Goal: Task Accomplishment & Management: Complete application form

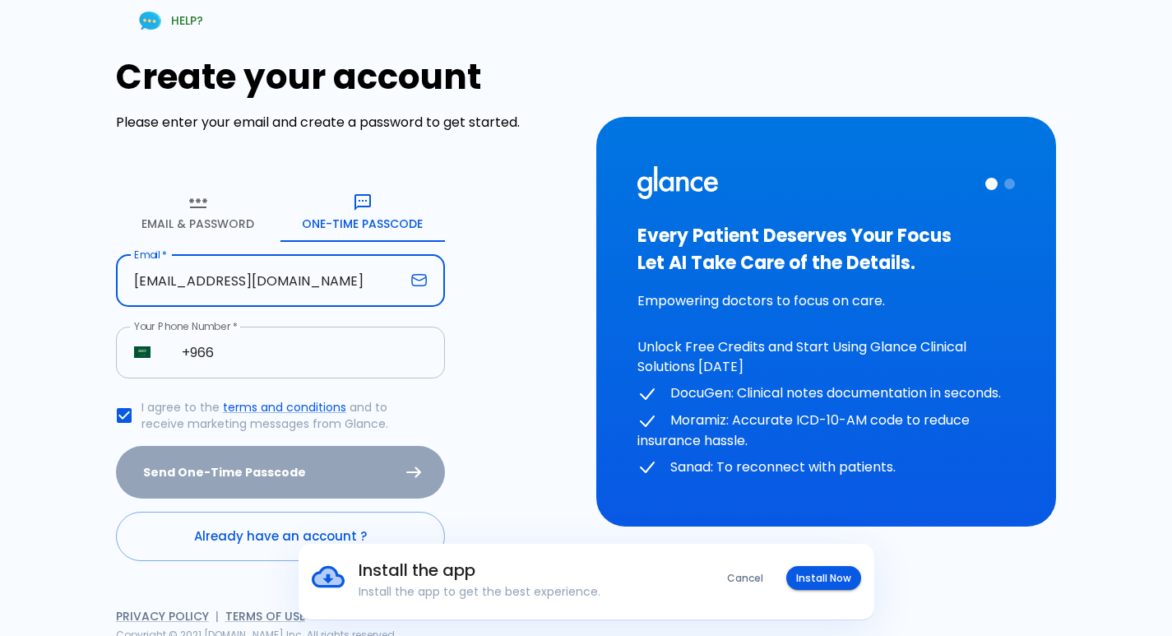
type input "[EMAIL_ADDRESS][DOMAIN_NAME]"
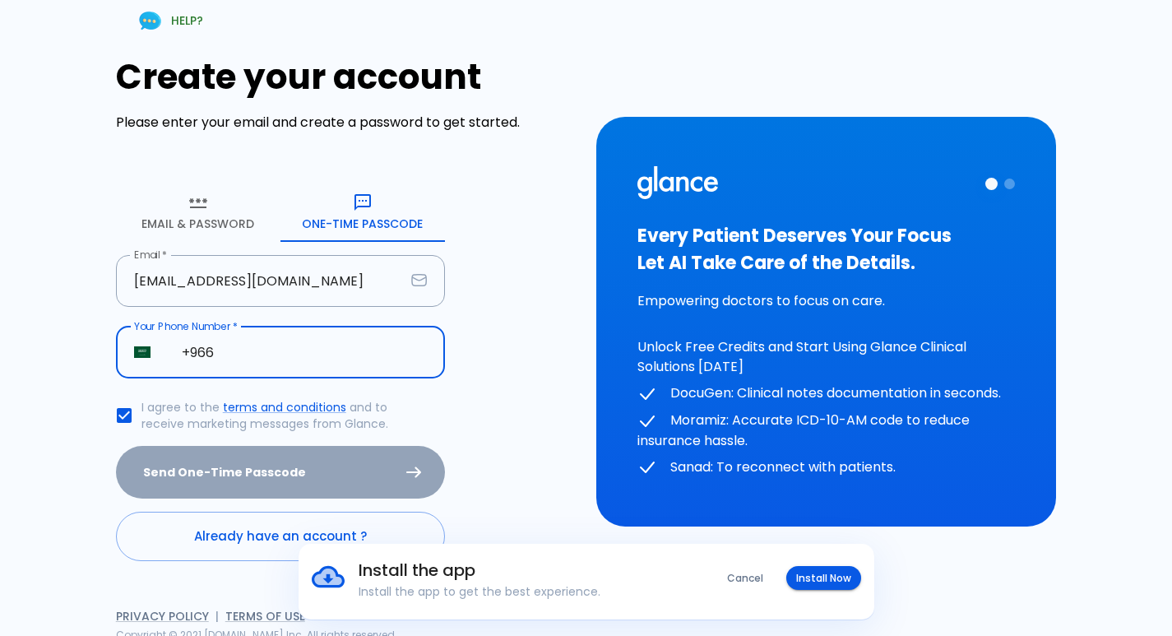
click at [228, 363] on input "+966" at bounding box center [304, 353] width 281 height 52
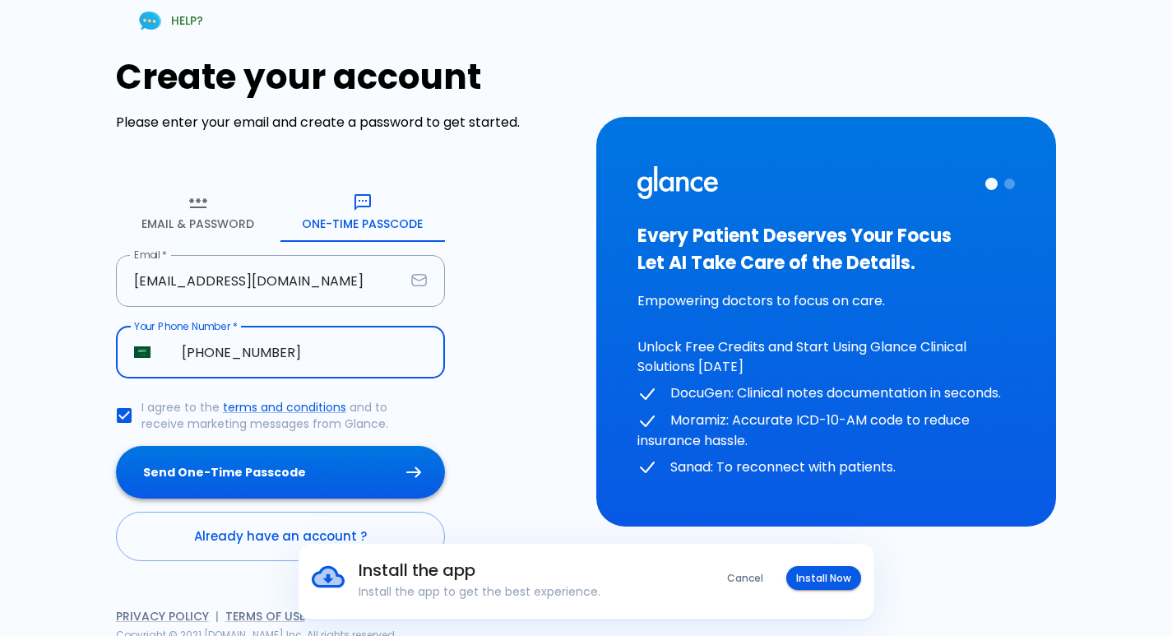
type input "[PHONE_NUMBER]"
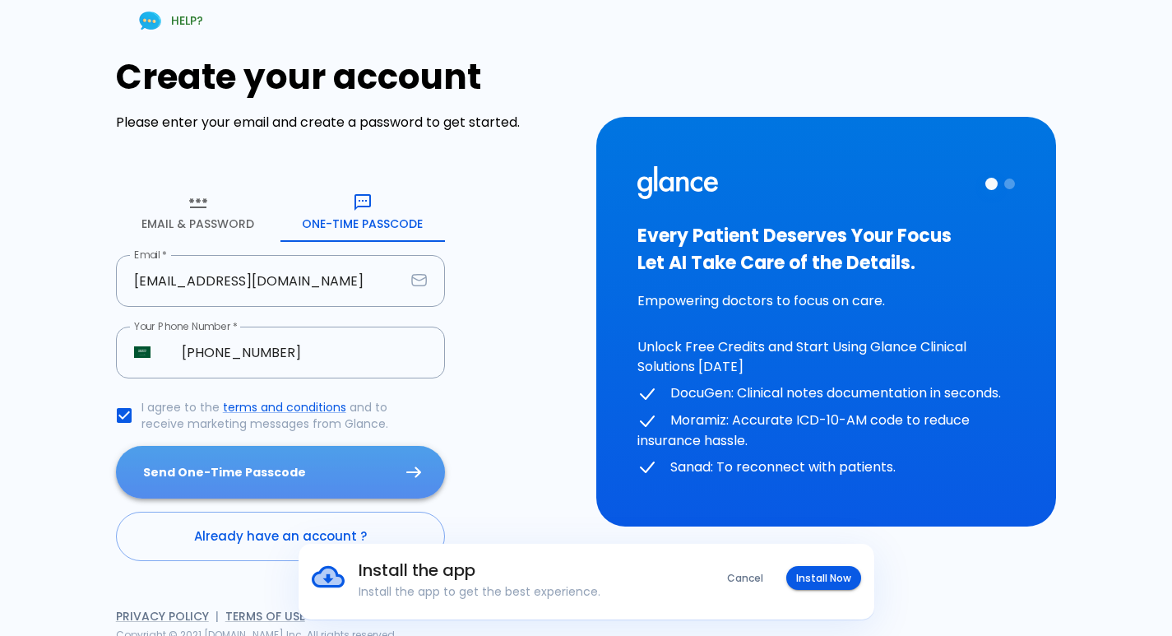
click at [280, 470] on button "Send One-Time Passcode" at bounding box center [280, 472] width 329 height 53
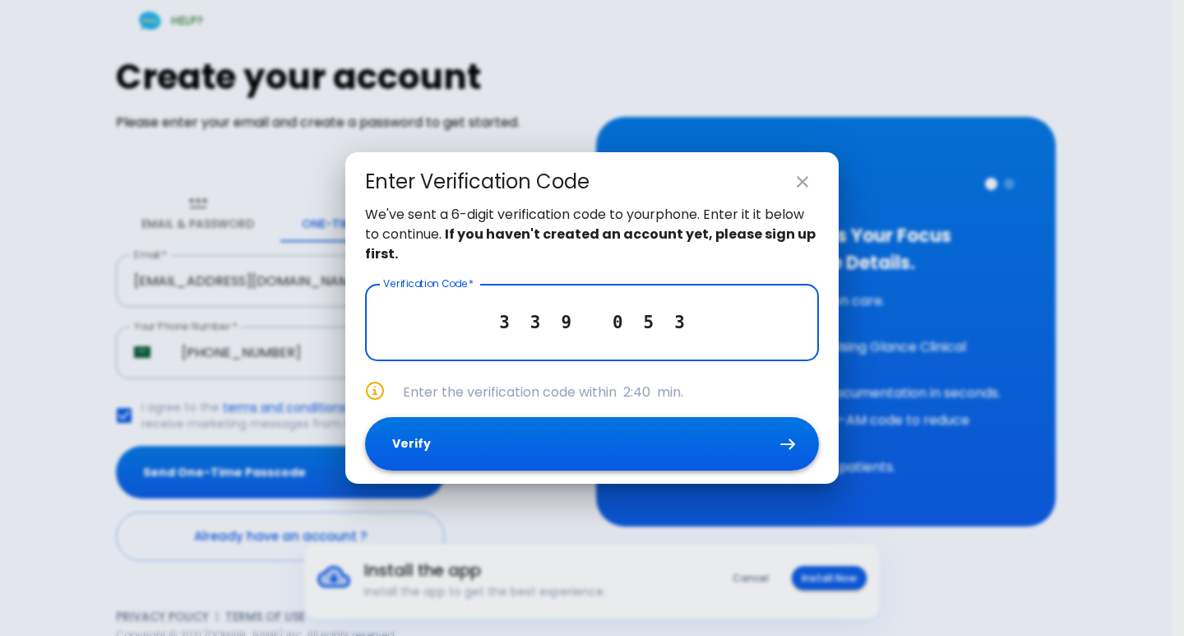
type input "3 3 9 0 5 3"
click at [433, 461] on button "Verify" at bounding box center [592, 443] width 454 height 53
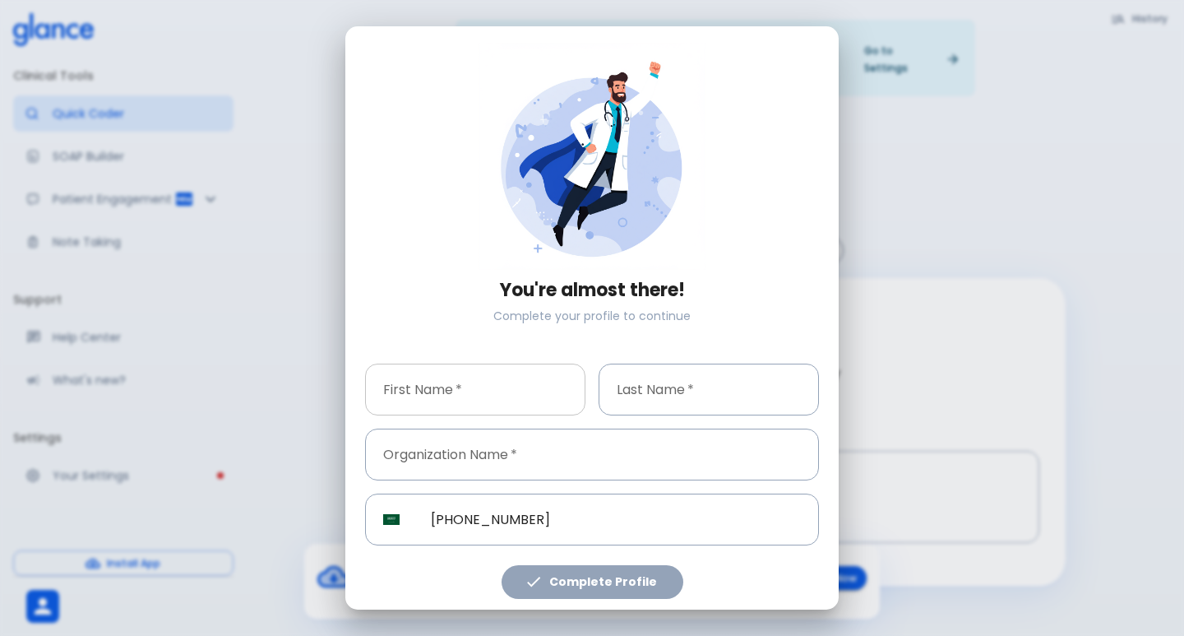
click at [456, 382] on input "text" at bounding box center [475, 390] width 220 height 52
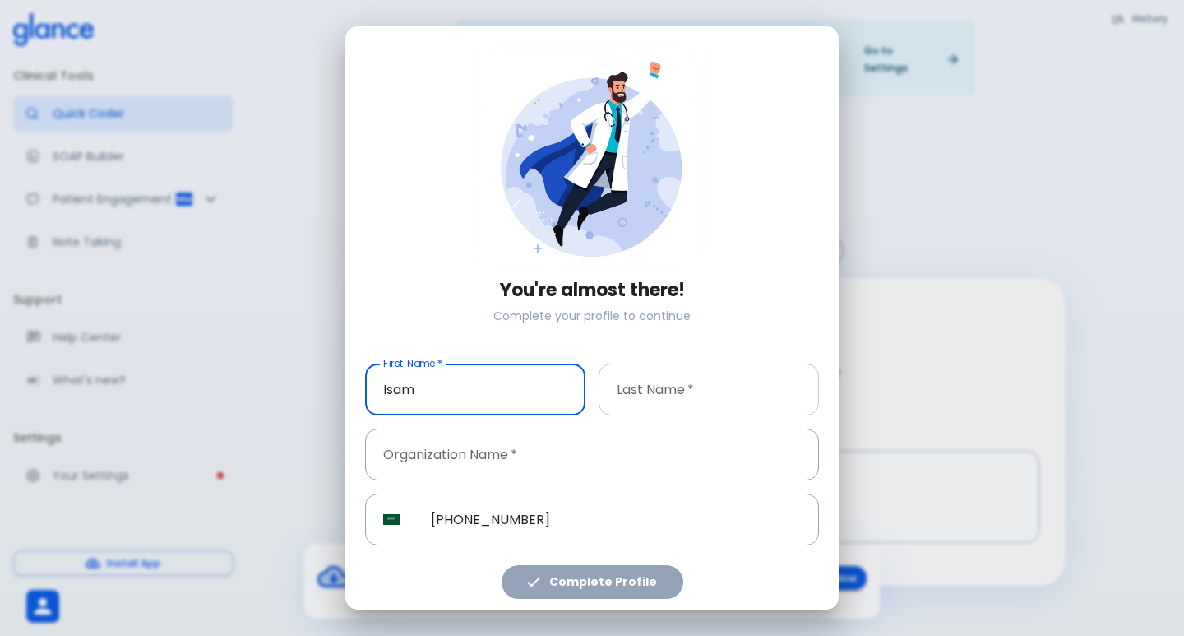
type input "Isam"
click at [658, 397] on input "text" at bounding box center [709, 390] width 220 height 52
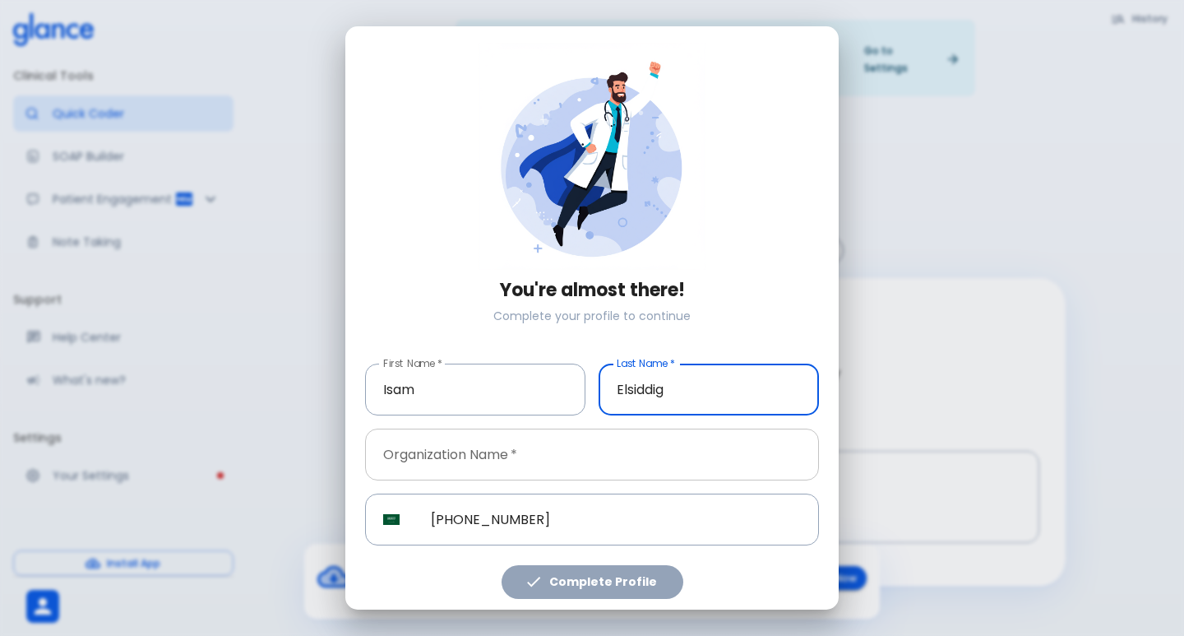
type input "Elsiddig"
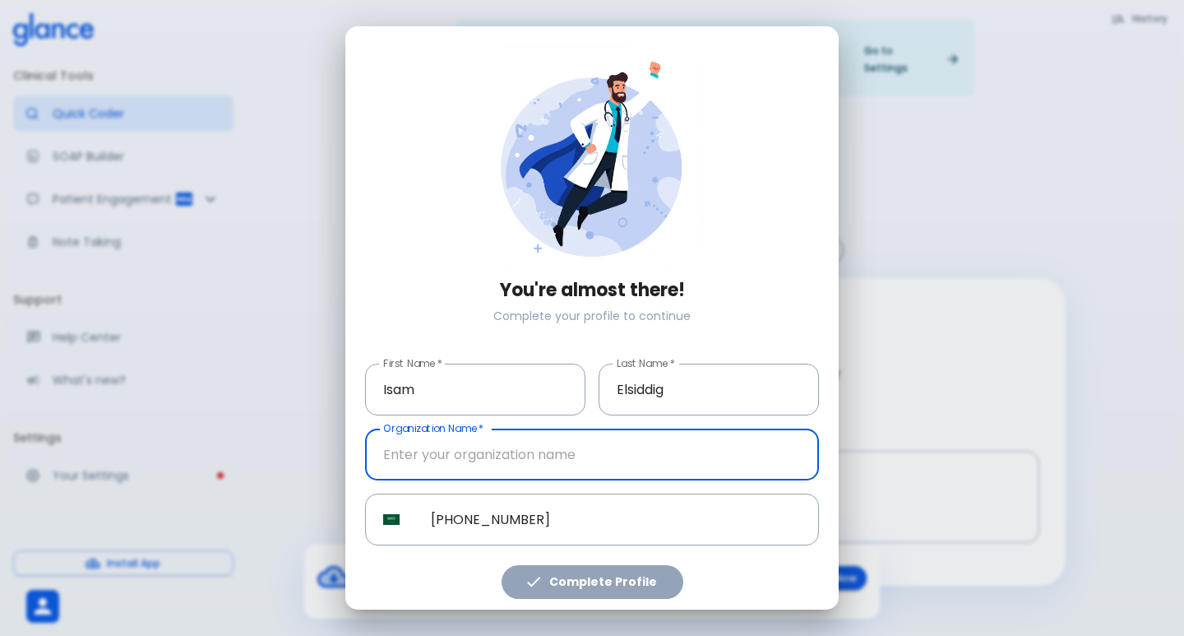
click at [664, 440] on input "text" at bounding box center [592, 455] width 454 height 52
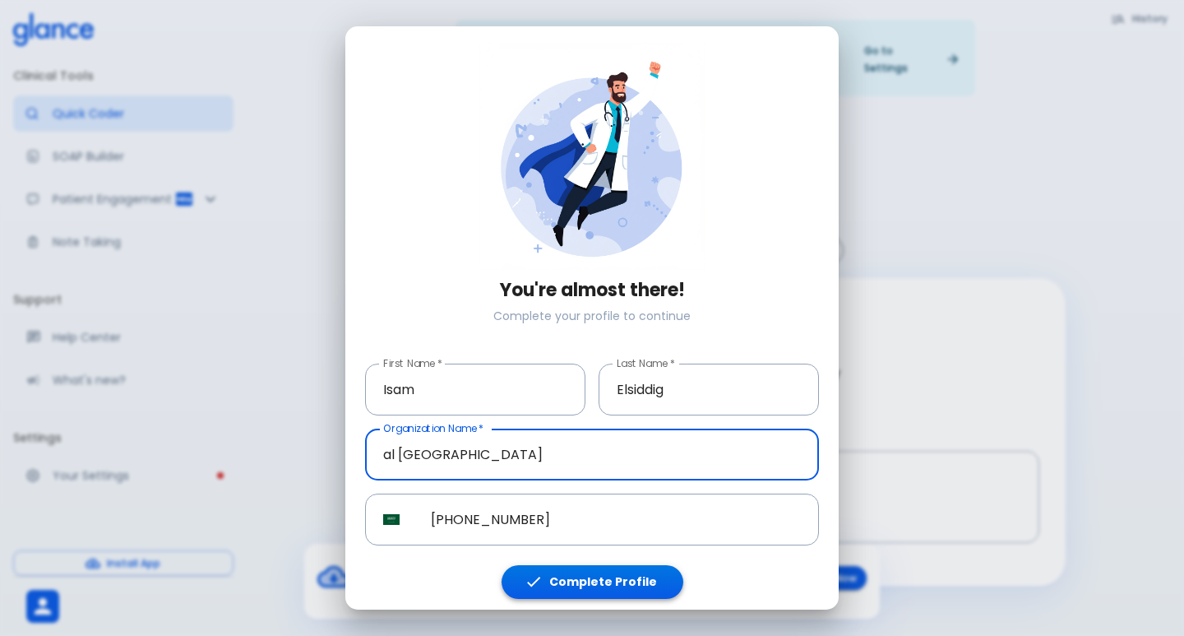
type input "al [GEOGRAPHIC_DATA]"
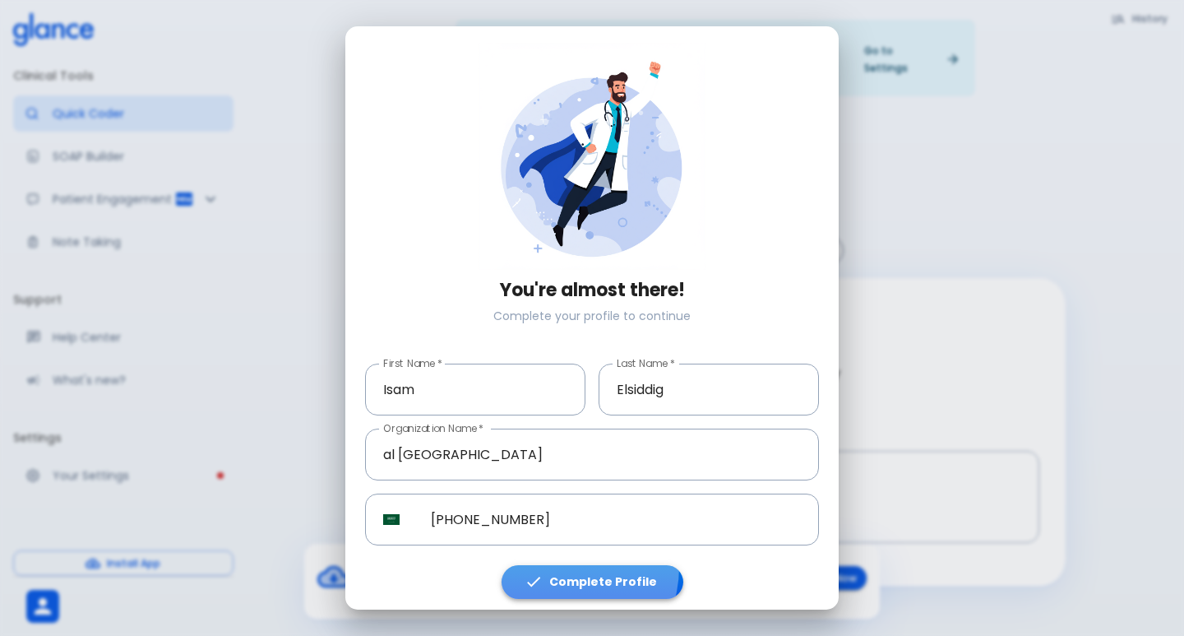
click at [556, 565] on button "Complete Profile" at bounding box center [593, 582] width 182 height 34
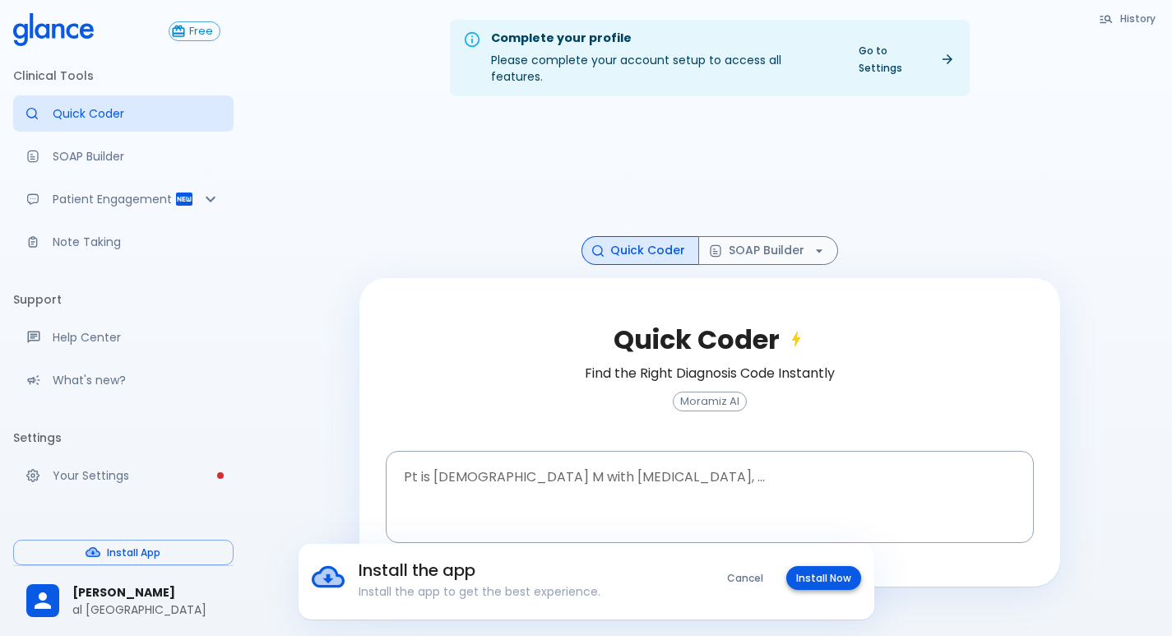
click at [820, 574] on button "Install Now" at bounding box center [823, 578] width 75 height 24
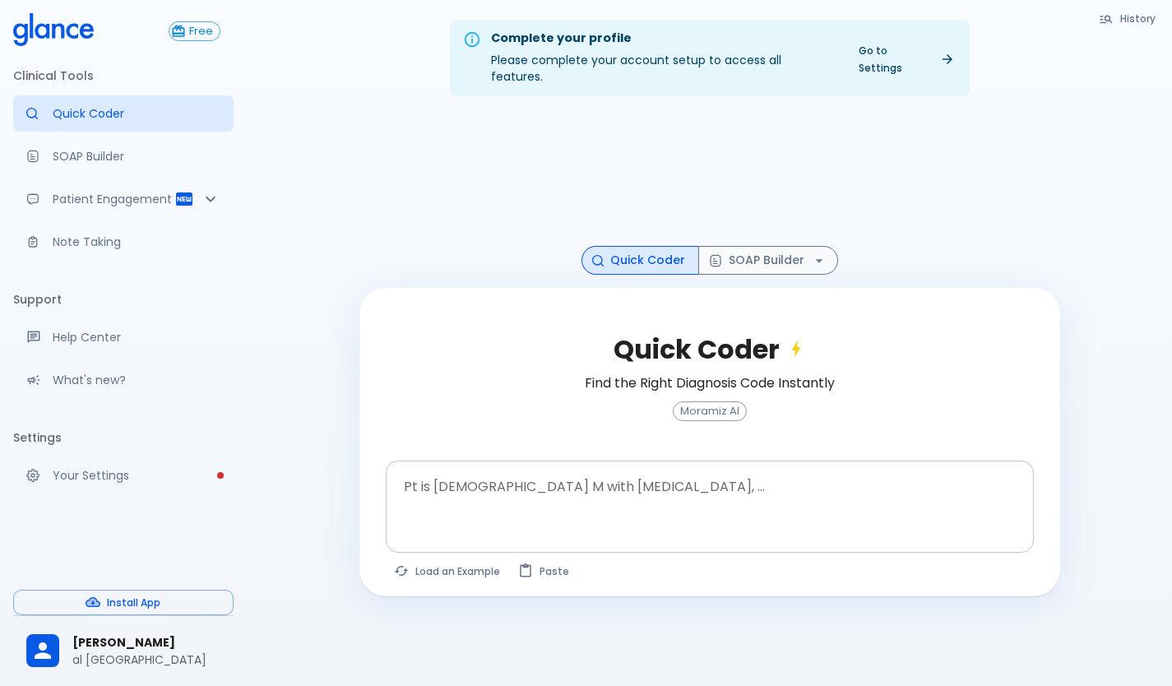
click at [509, 485] on textarea at bounding box center [709, 494] width 625 height 52
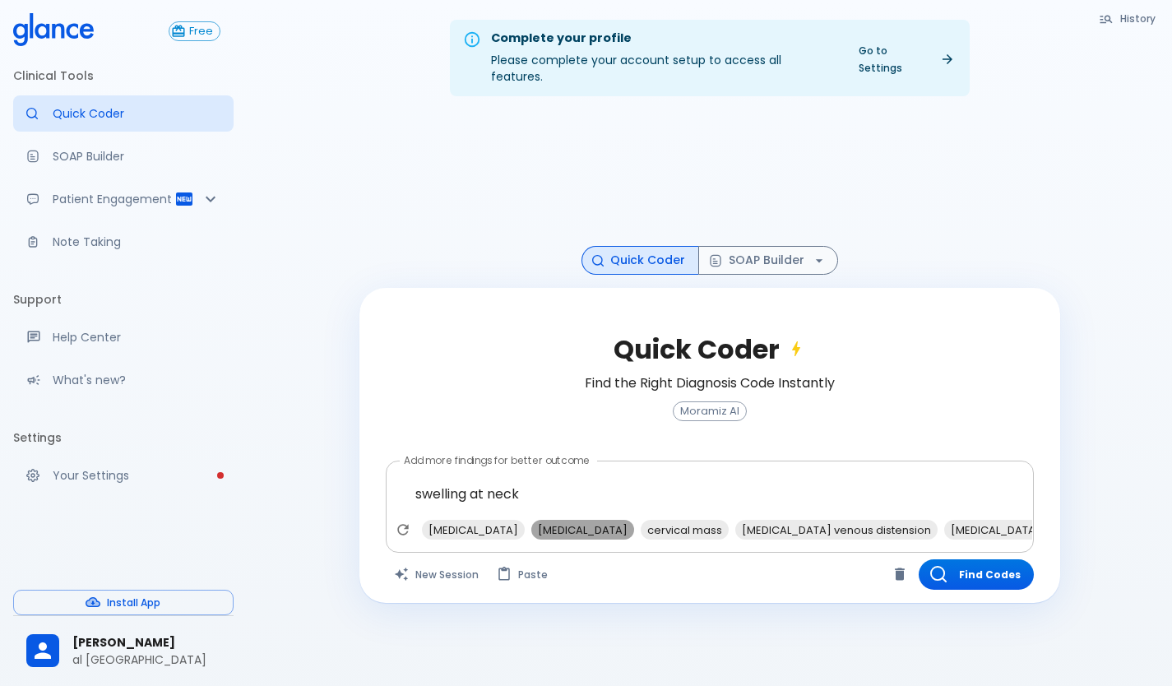
click at [577, 521] on span "[MEDICAL_DATA]" at bounding box center [582, 530] width 103 height 19
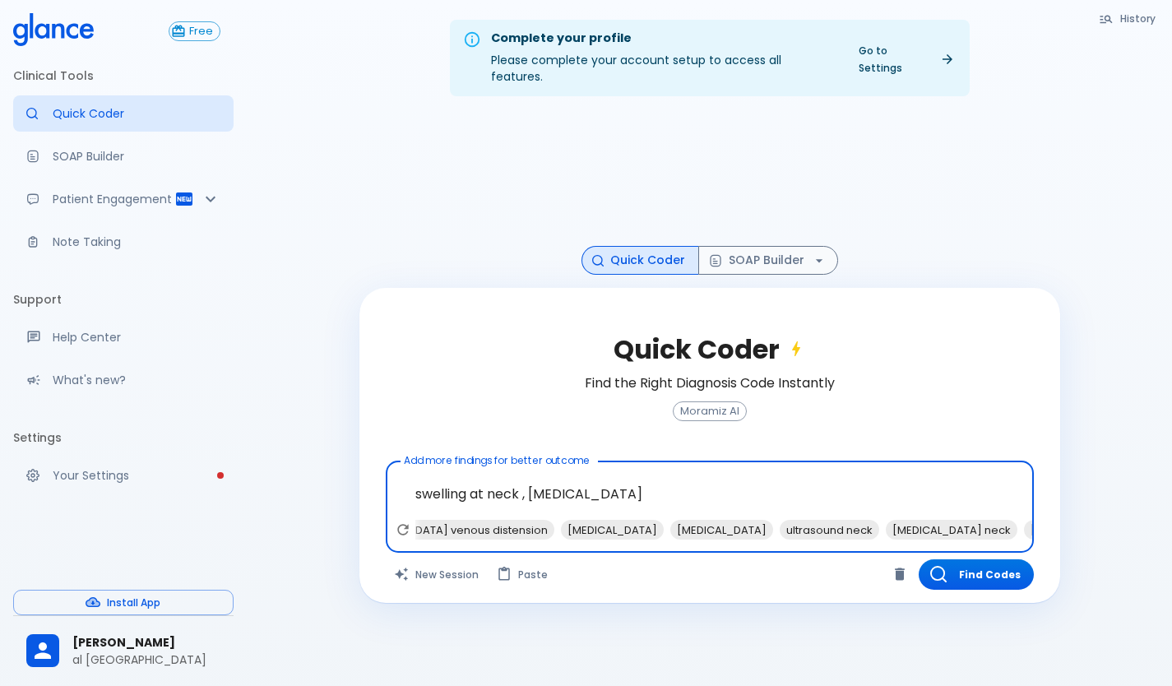
scroll to position [0, 301]
click at [753, 521] on span "ultrasound neck" at bounding box center [803, 530] width 100 height 19
click at [860, 521] on span "steroids" at bounding box center [888, 530] width 57 height 19
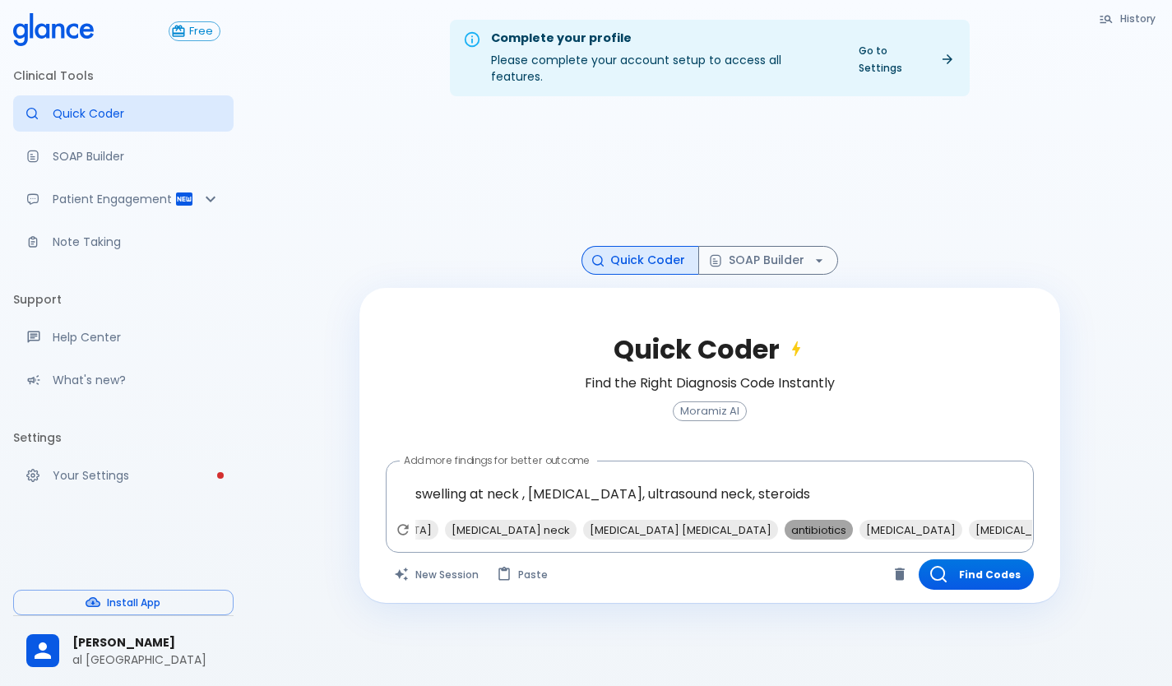
click at [785, 521] on span "antibiotics" at bounding box center [819, 530] width 68 height 19
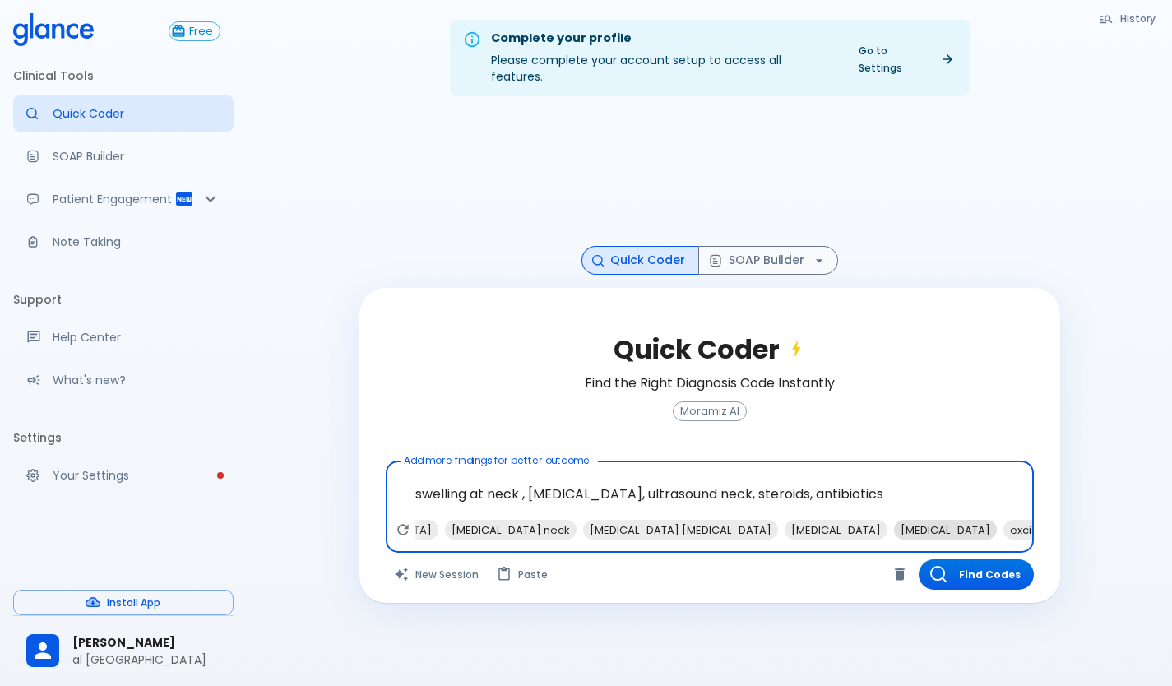
click at [894, 521] on span "[MEDICAL_DATA]" at bounding box center [945, 530] width 103 height 19
type textarea "swelling at neck , [MEDICAL_DATA], ultrasound neck, steroids, antibiotics, [MED…"
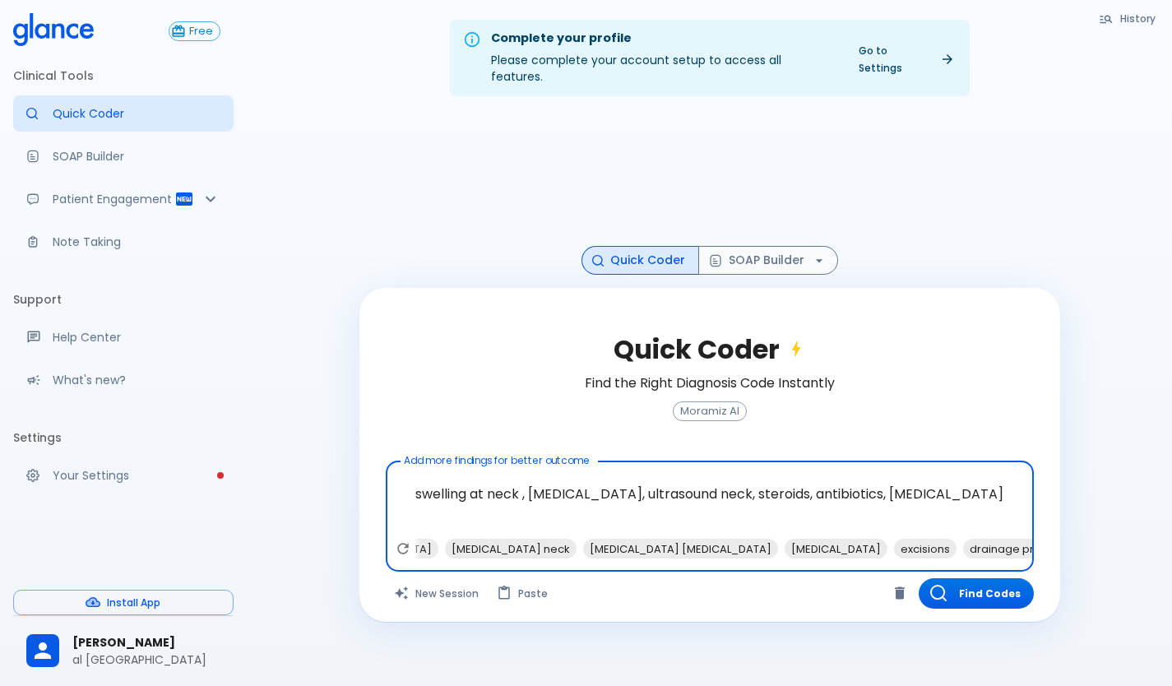
scroll to position [0, 571]
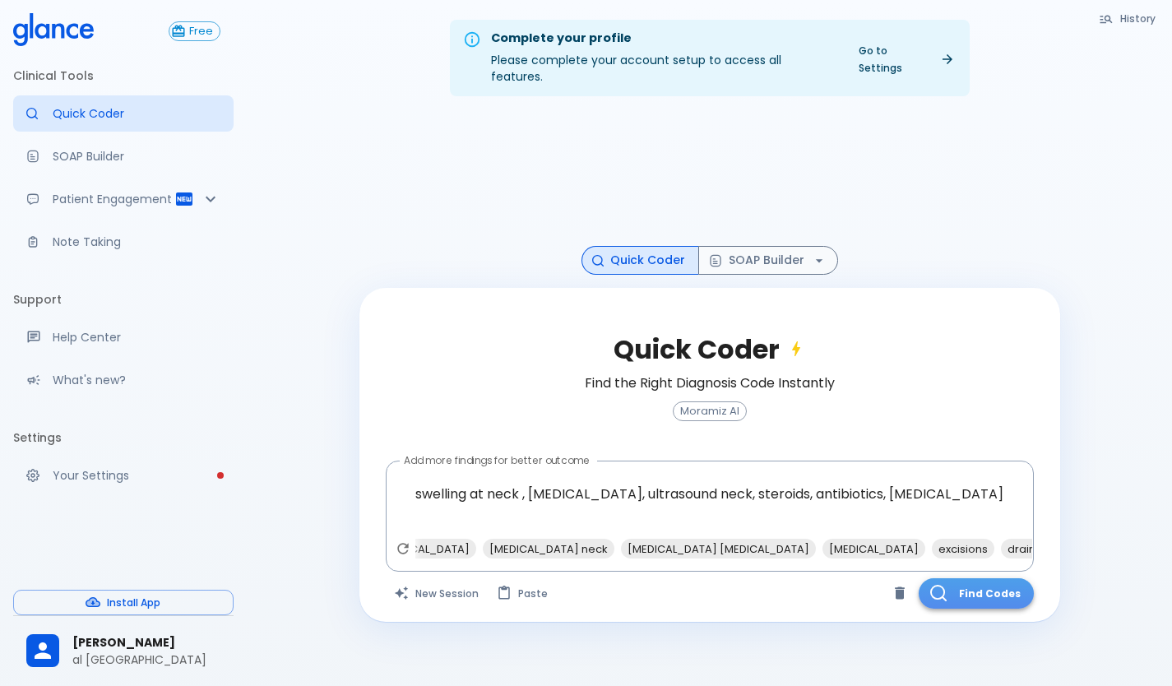
click at [940, 585] on icon "button" at bounding box center [938, 593] width 16 height 16
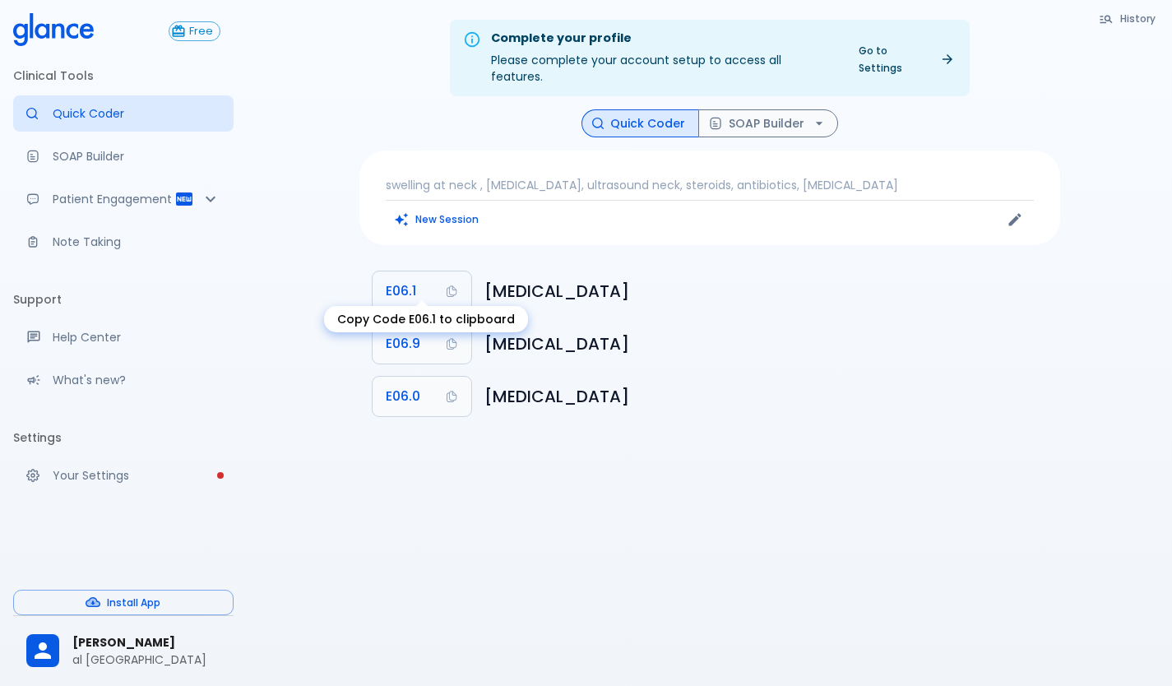
click at [415, 280] on span "E06.1" at bounding box center [401, 291] width 30 height 23
click at [750, 113] on button "SOAP Builder" at bounding box center [768, 123] width 140 height 29
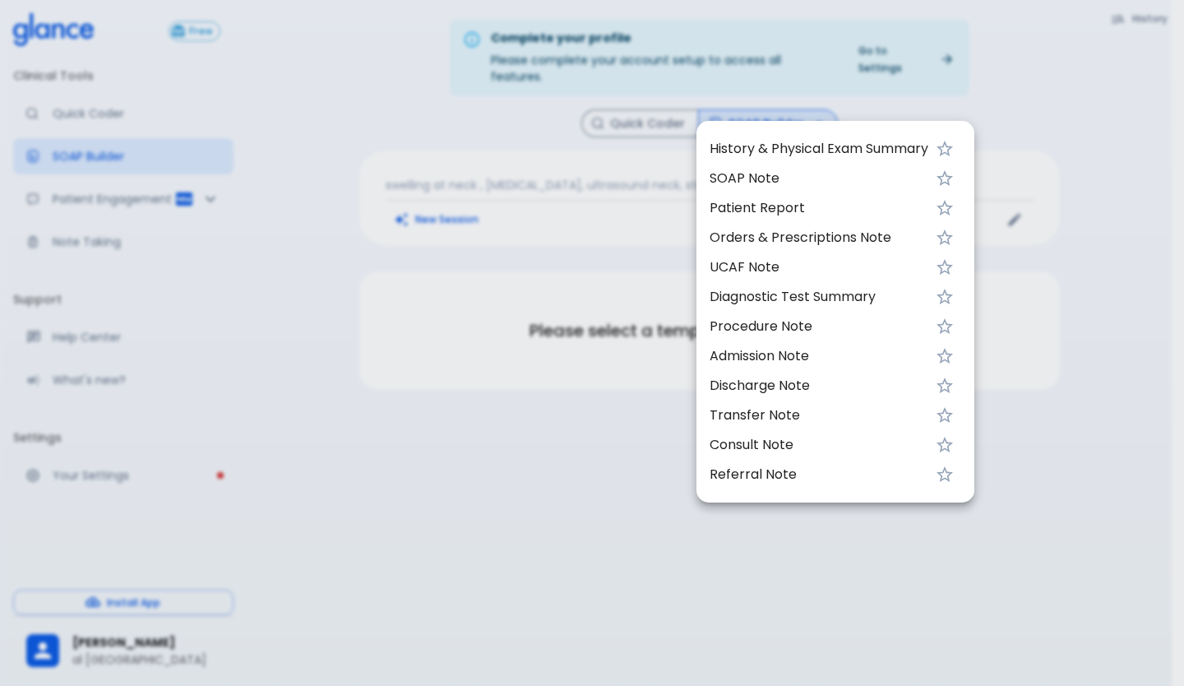
click at [744, 141] on span "History & Physical Exam Summary" at bounding box center [819, 149] width 219 height 20
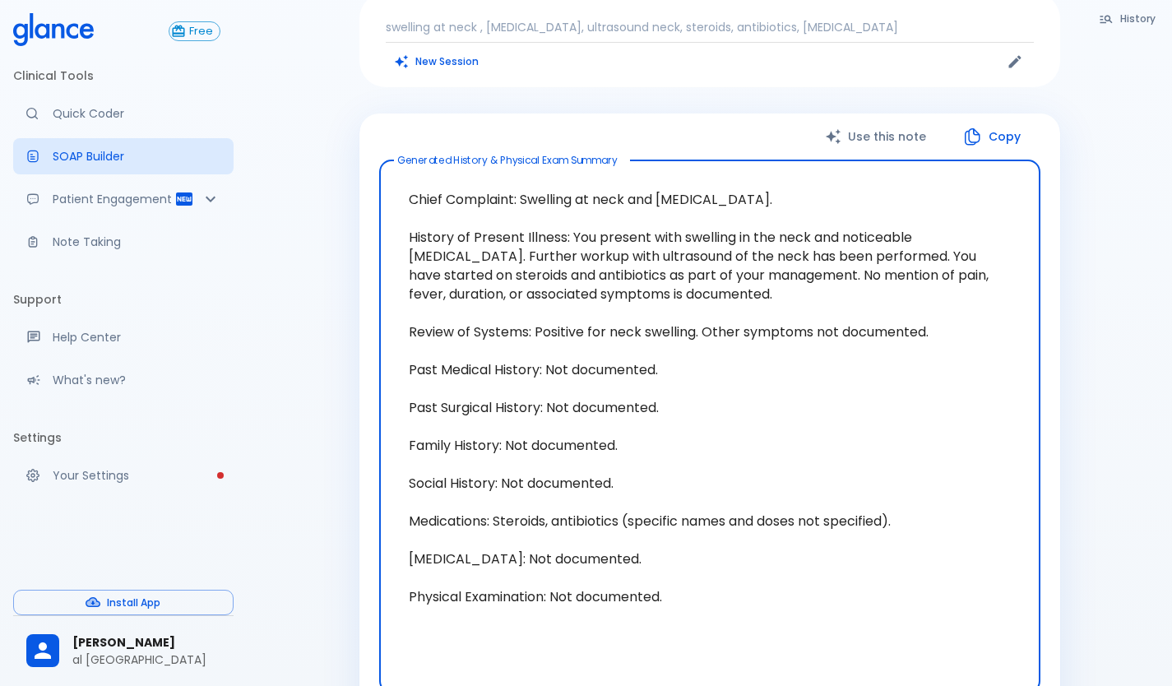
scroll to position [165, 0]
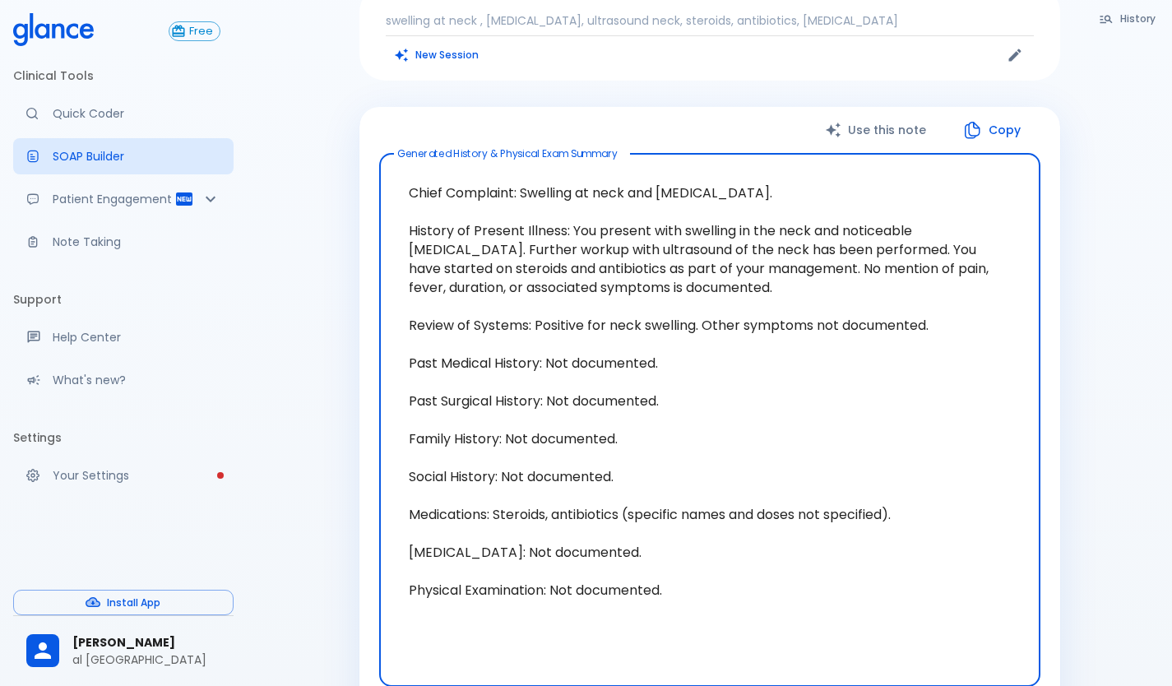
click at [970, 122] on icon "button" at bounding box center [973, 130] width 16 height 17
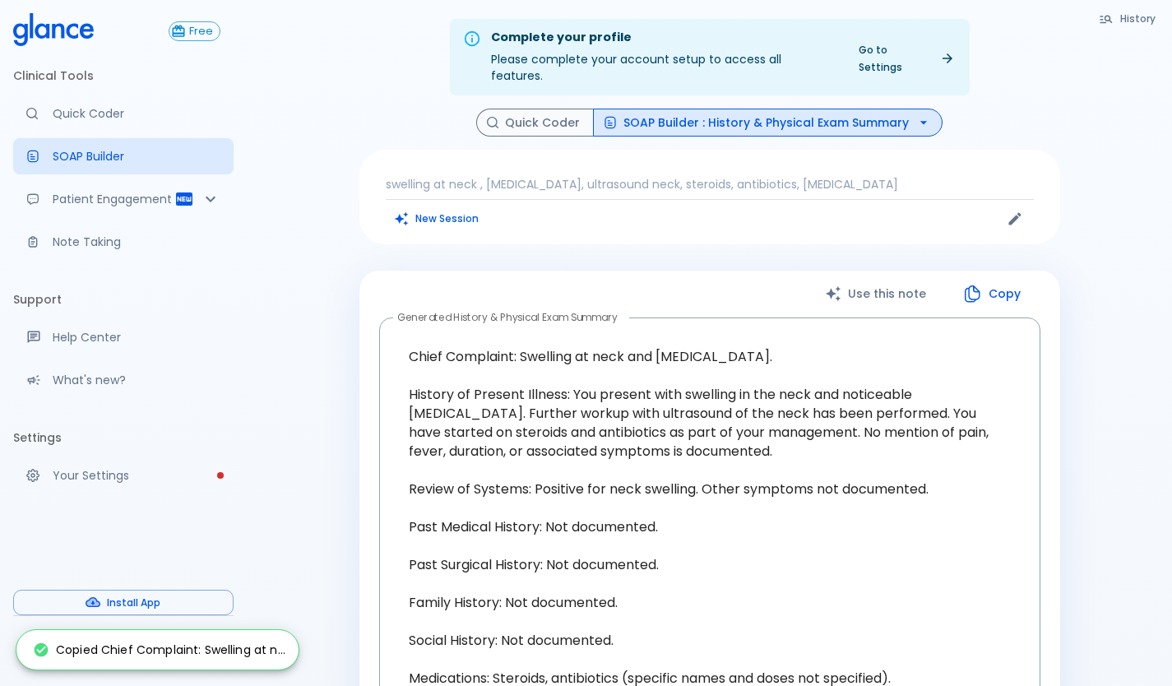
scroll to position [0, 0]
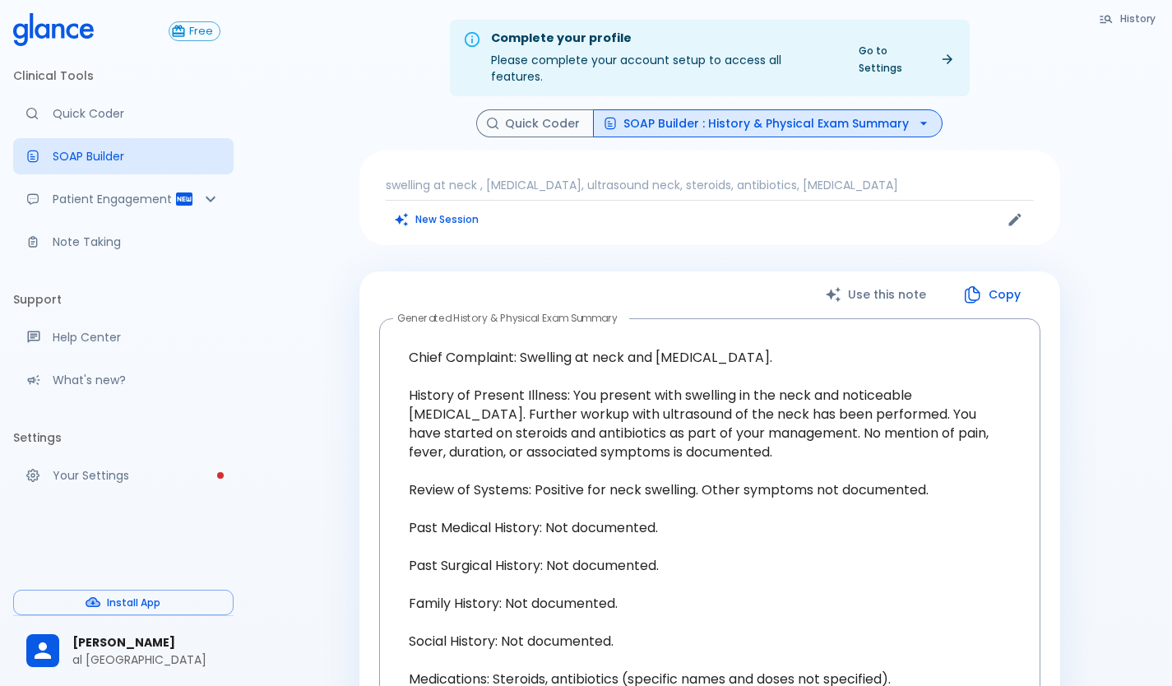
click at [654, 118] on button "SOAP Builder : History & Physical Exam Summary" at bounding box center [768, 123] width 350 height 29
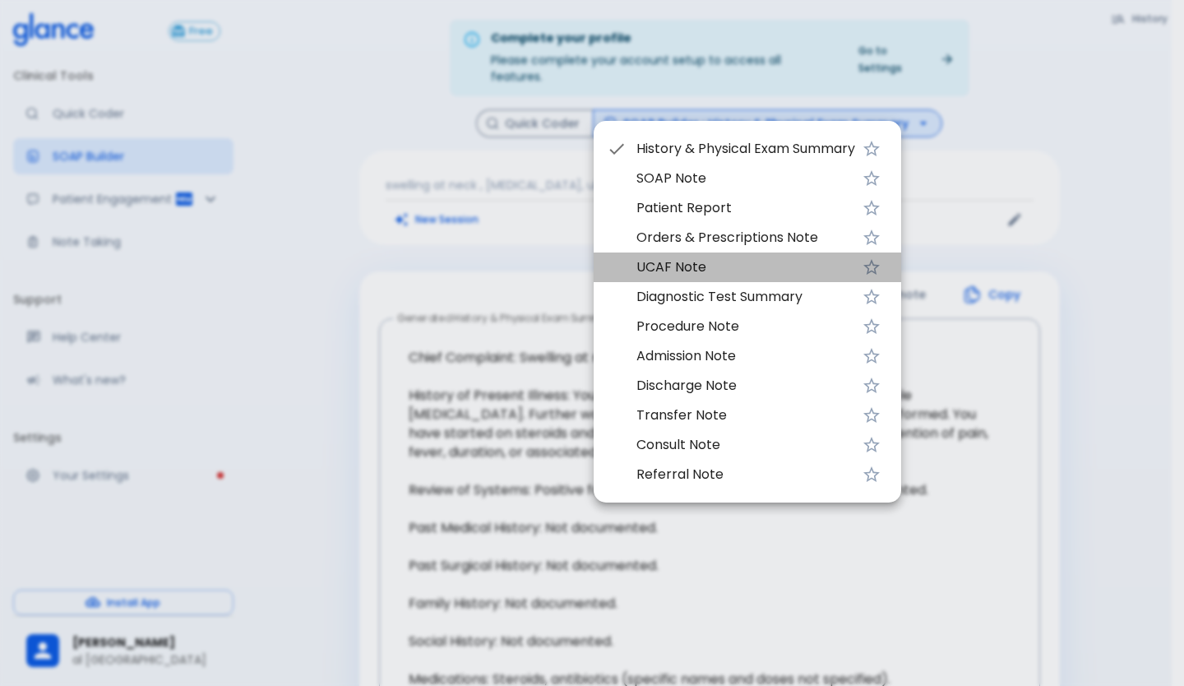
click at [676, 266] on span "UCAF Note" at bounding box center [746, 267] width 219 height 20
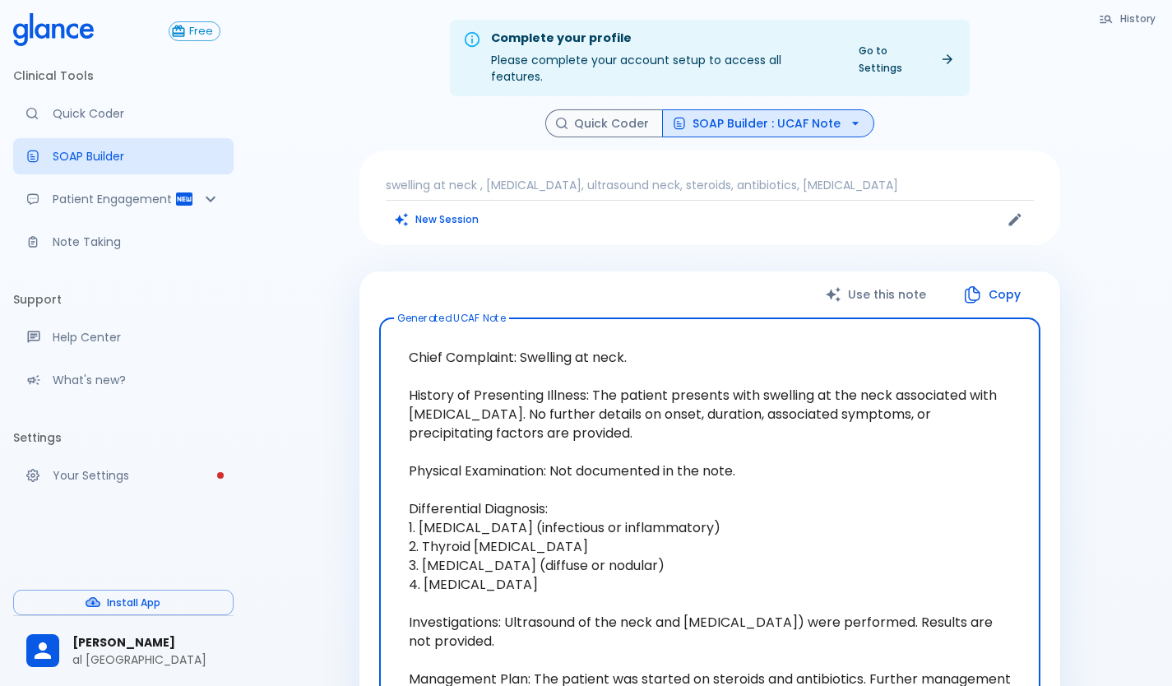
scroll to position [82, 0]
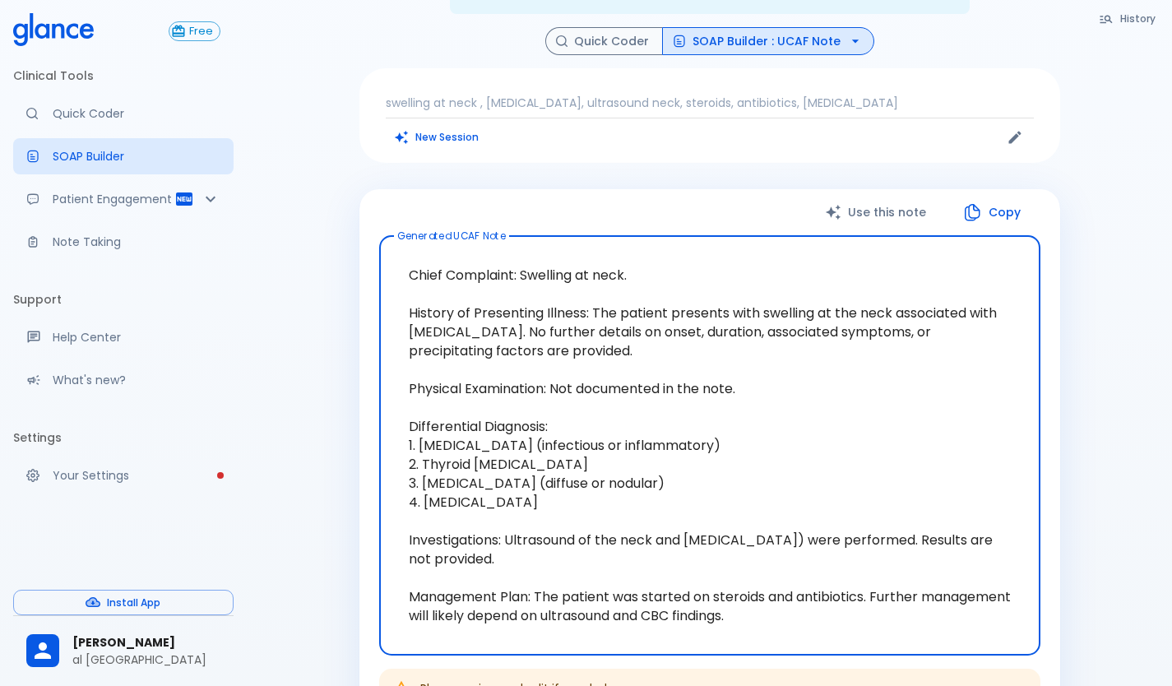
click at [968, 202] on icon "button" at bounding box center [972, 212] width 20 height 20
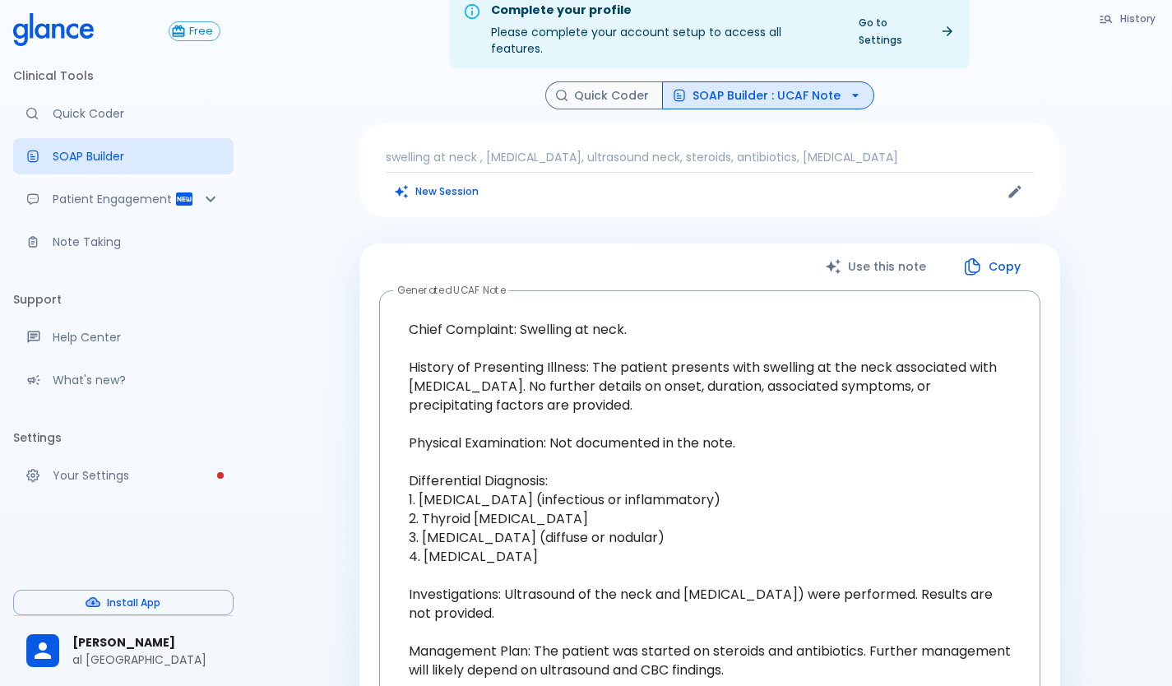
scroll to position [0, 0]
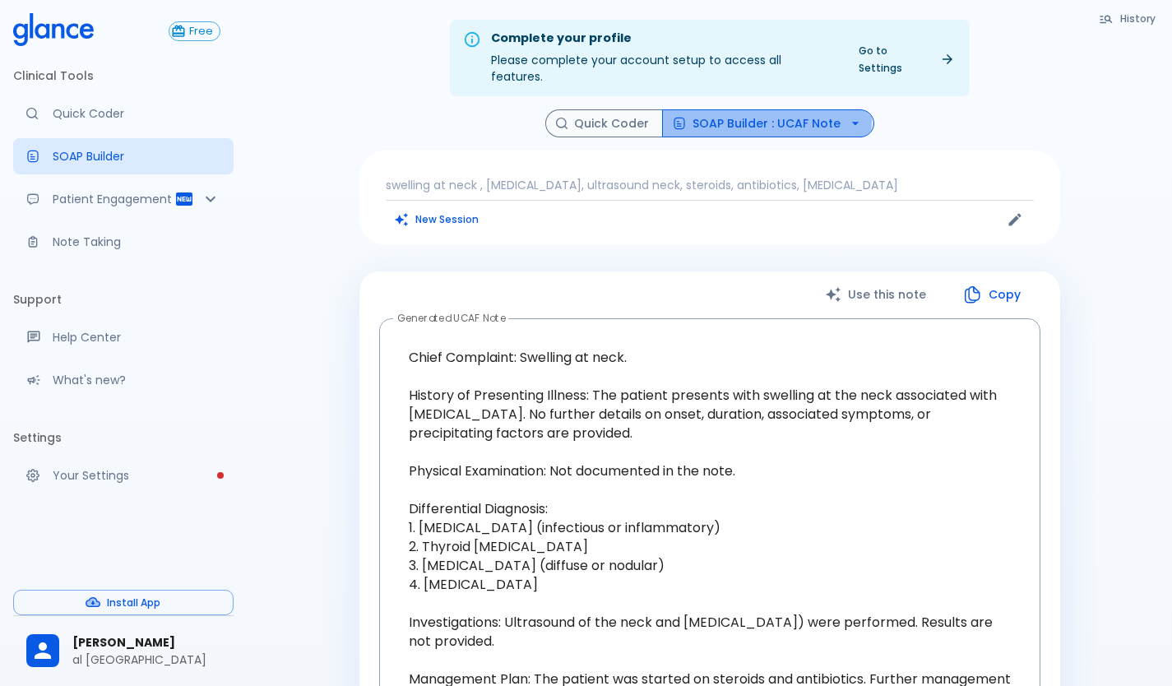
click at [753, 109] on button "SOAP Builder : UCAF Note" at bounding box center [768, 123] width 212 height 29
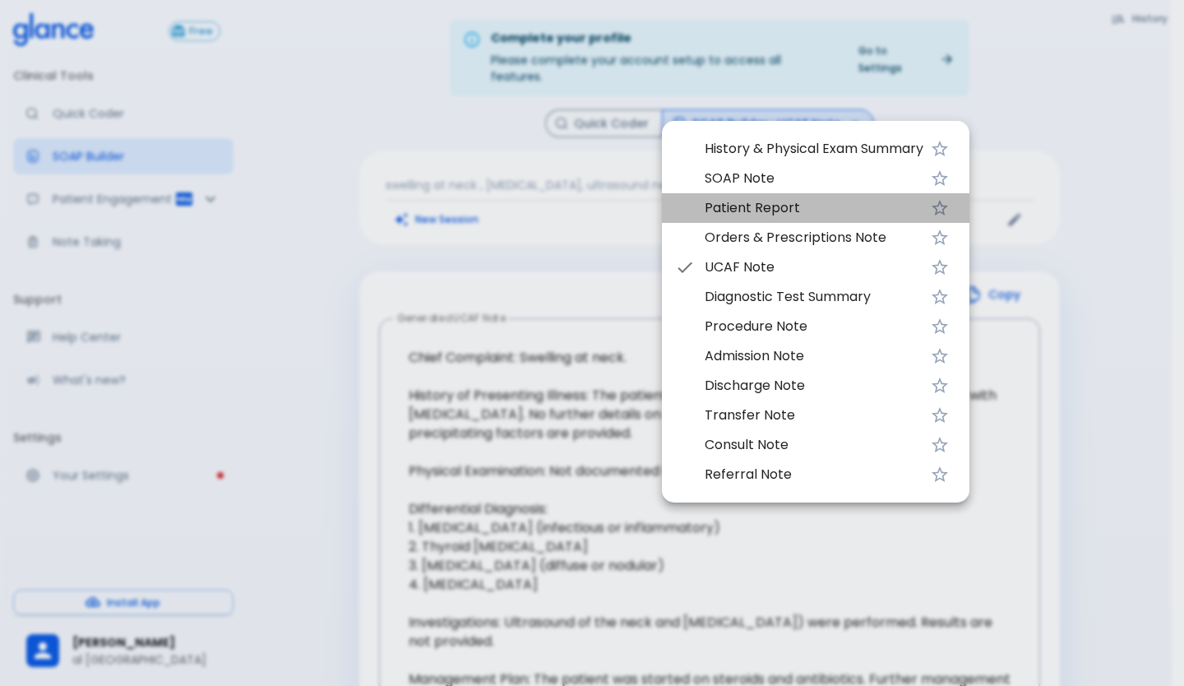
click at [757, 212] on span "Patient Report" at bounding box center [814, 208] width 219 height 20
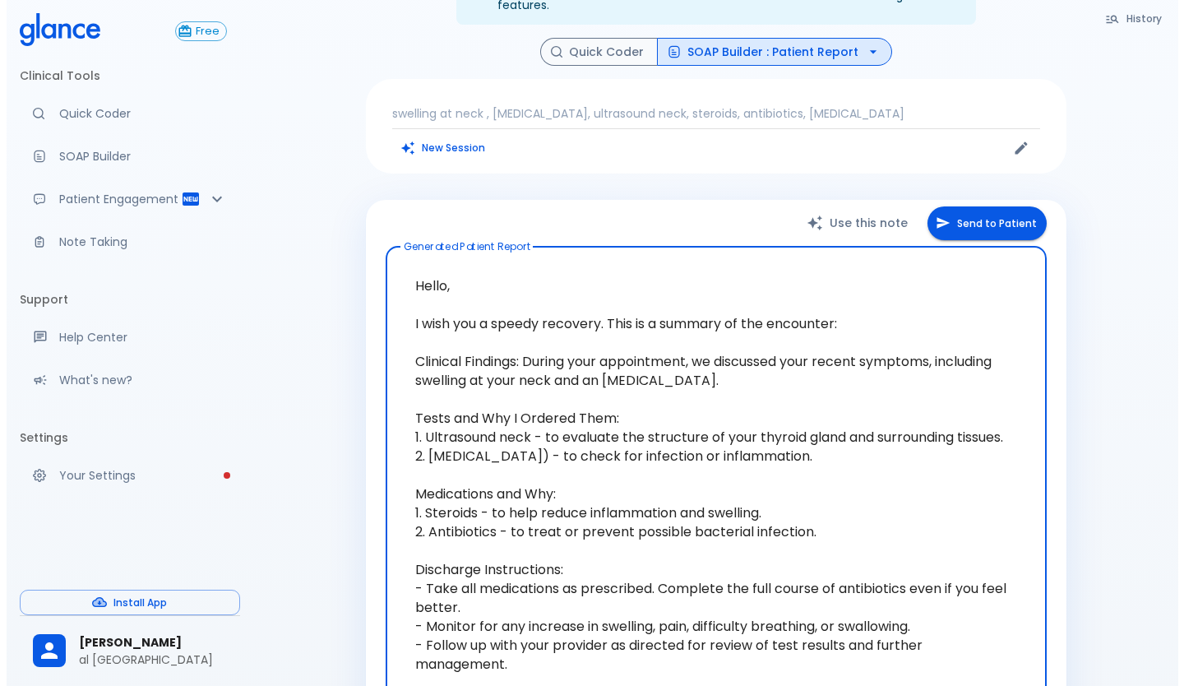
scroll to position [165, 0]
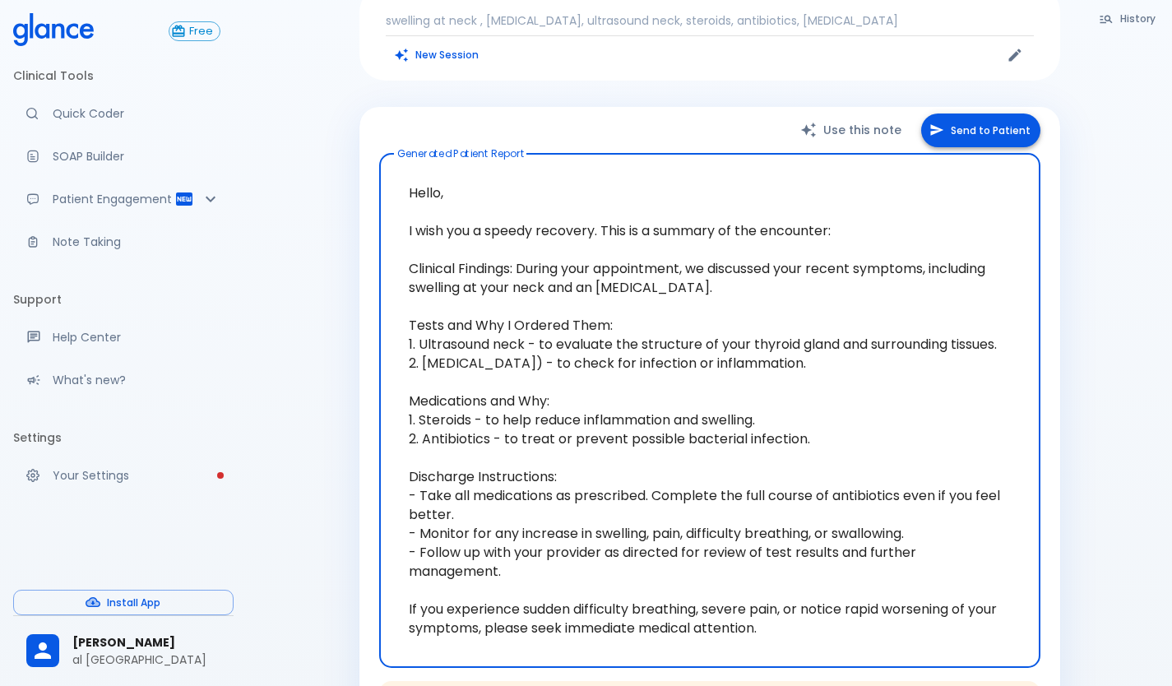
click at [943, 125] on icon "button" at bounding box center [936, 131] width 13 height 12
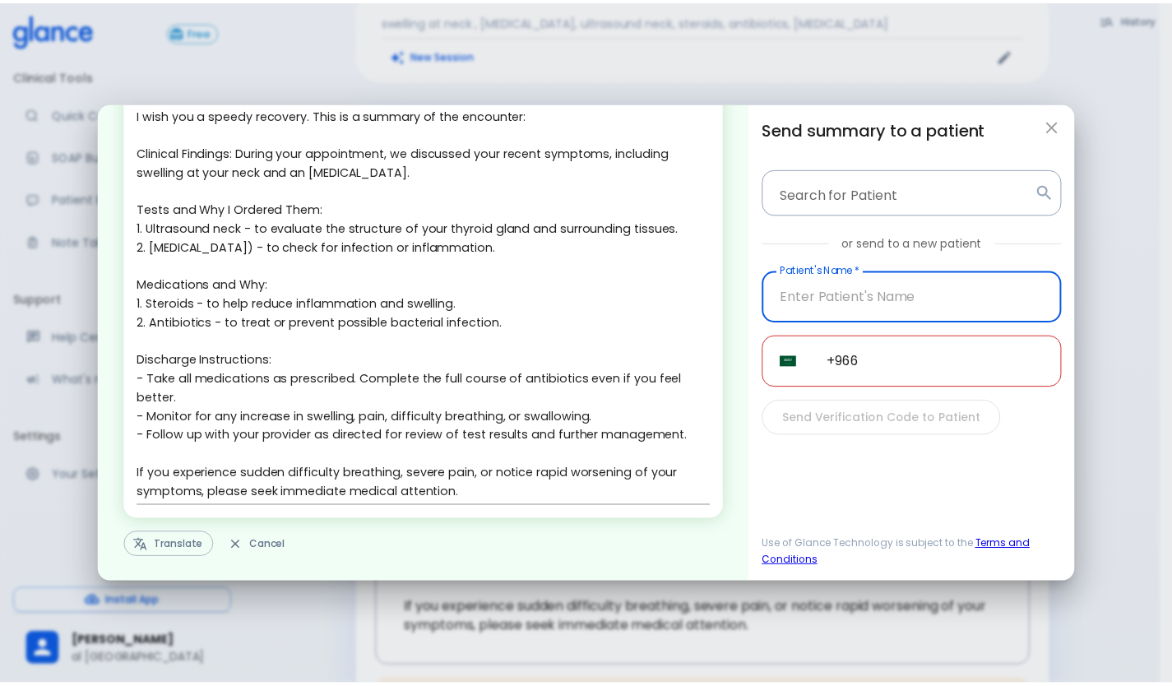
scroll to position [96, 0]
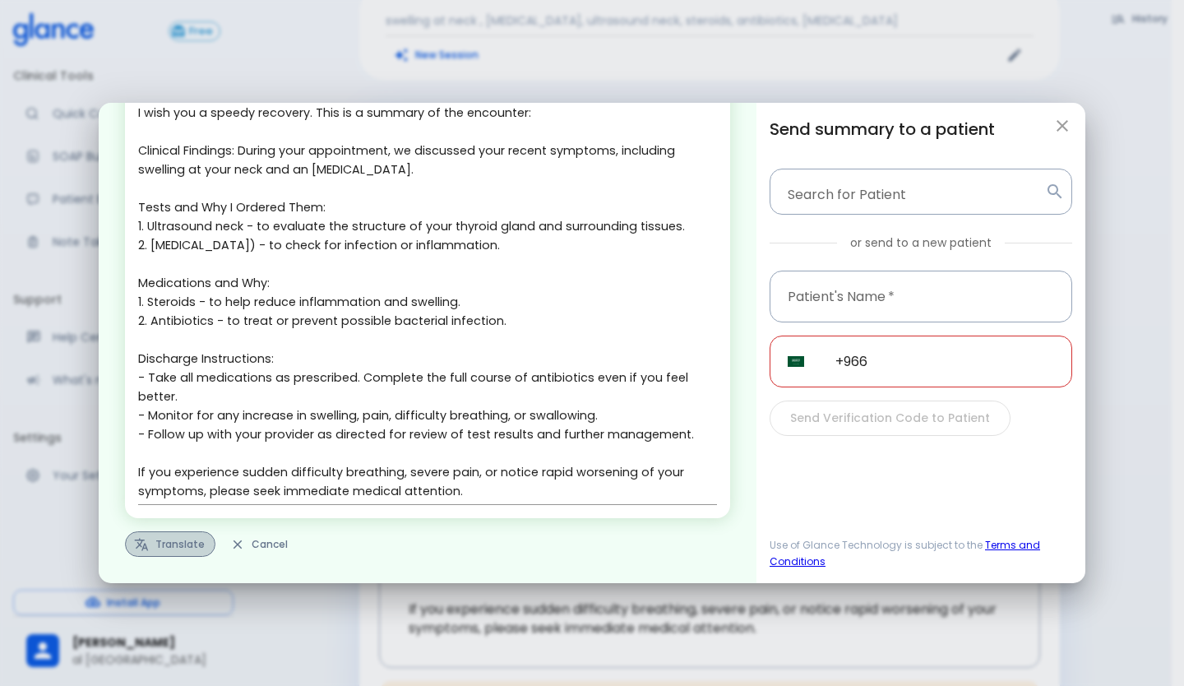
click at [158, 540] on button "Translate" at bounding box center [170, 543] width 90 height 25
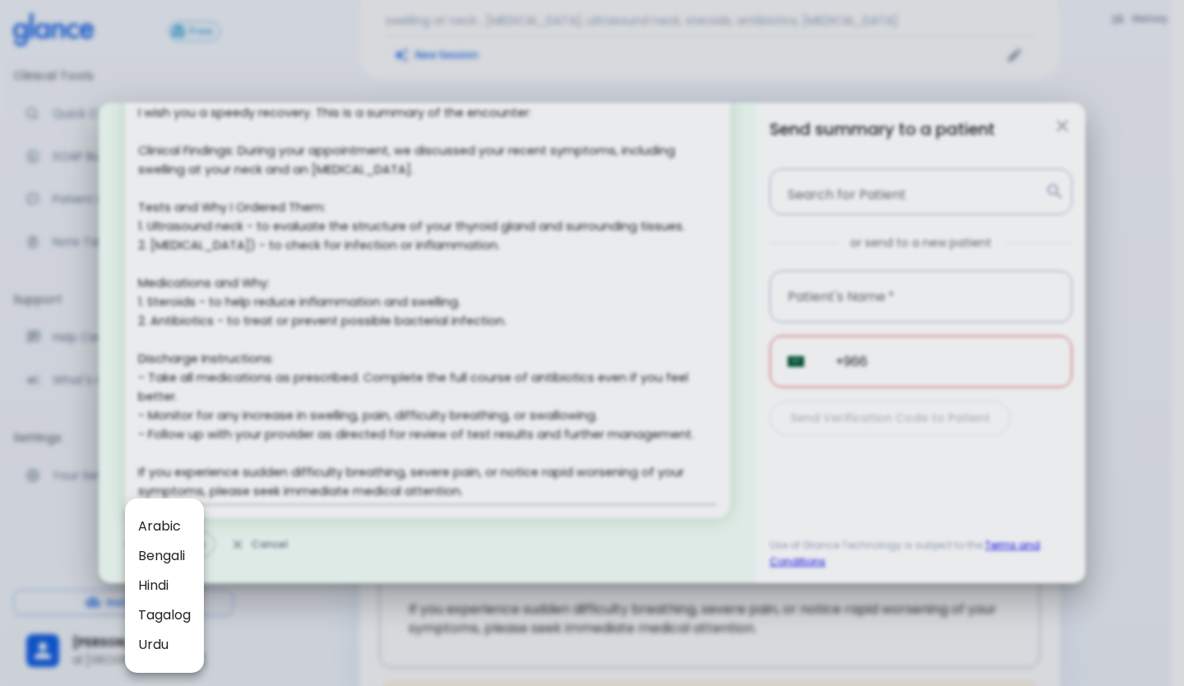
click at [398, 419] on div at bounding box center [592, 343] width 1184 height 686
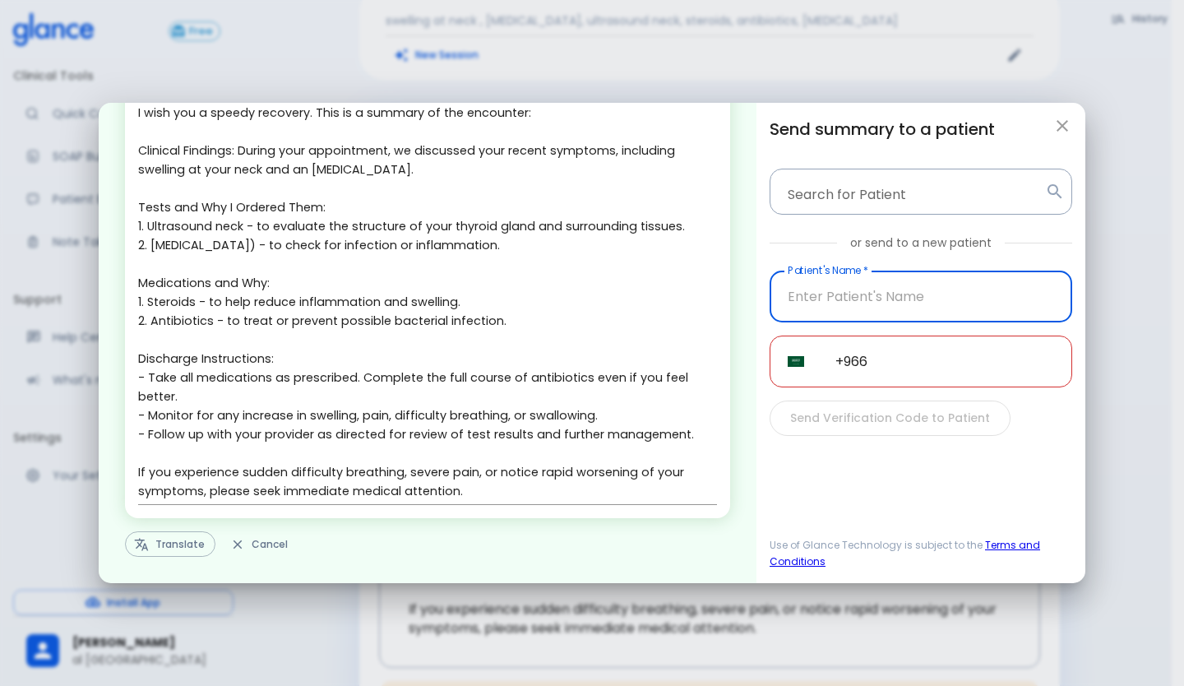
click at [825, 309] on input "text" at bounding box center [921, 297] width 303 height 52
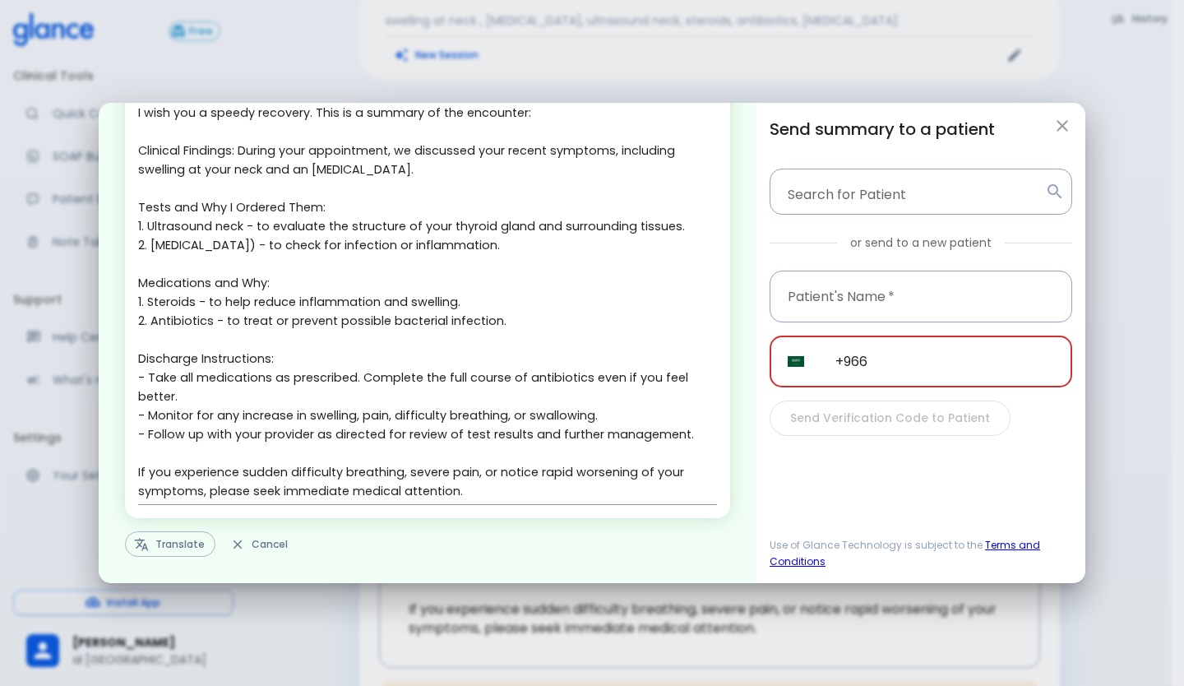
click at [926, 372] on input "+966" at bounding box center [945, 362] width 255 height 52
click at [1056, 124] on icon "button" at bounding box center [1063, 126] width 20 height 20
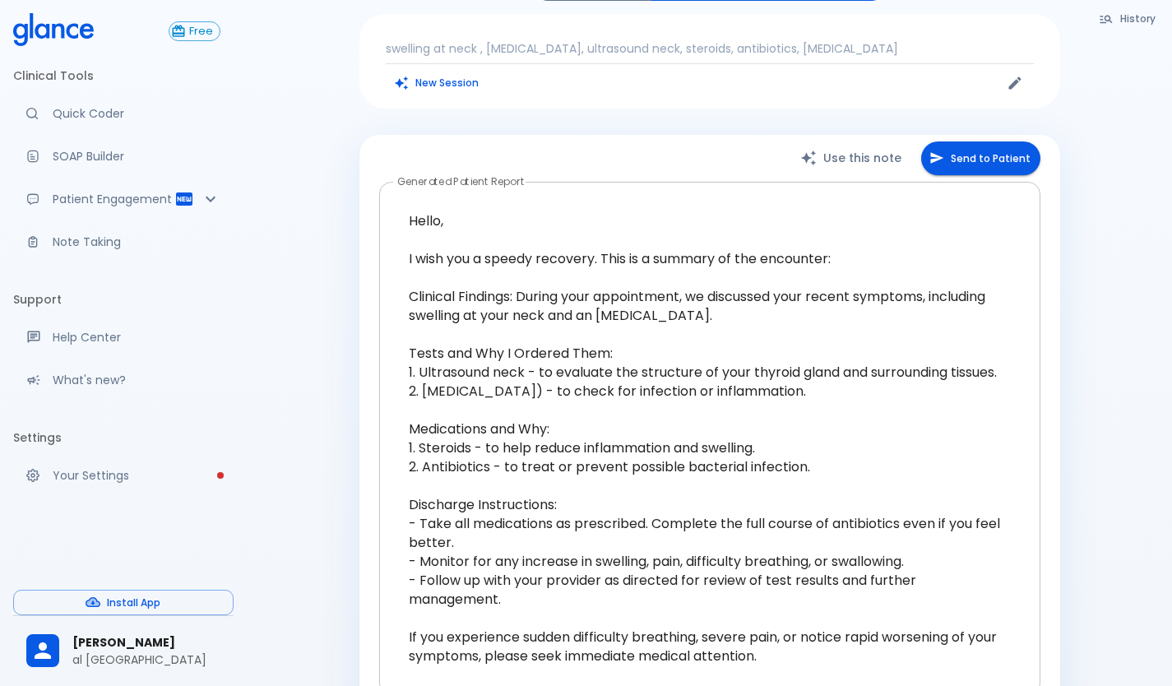
scroll to position [0, 0]
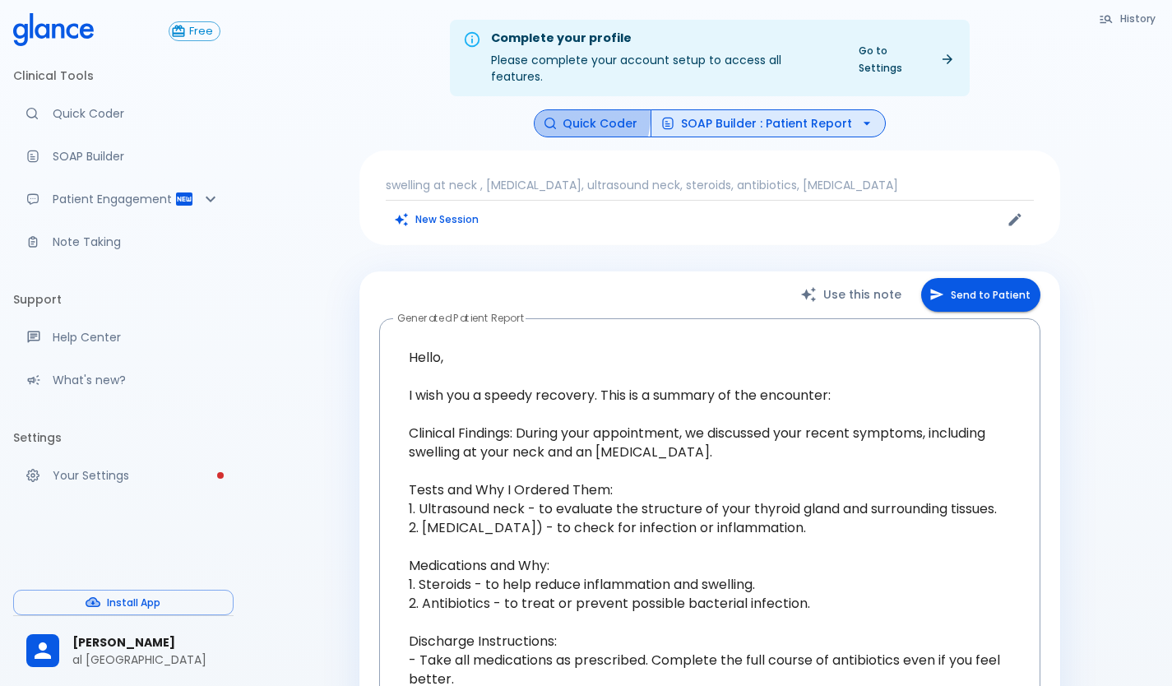
click at [588, 109] on button "Quick Coder" at bounding box center [593, 123] width 118 height 29
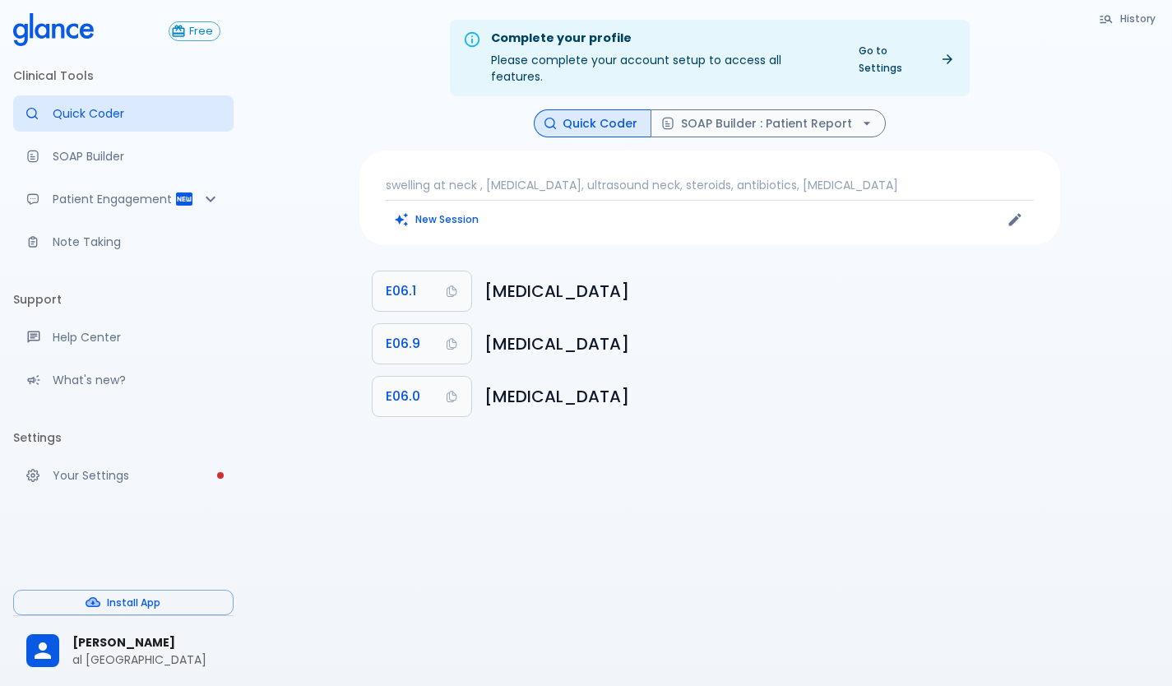
click at [428, 219] on div "swelling at neck , [MEDICAL_DATA], ultrasound neck, steroids, antibiotics, [MED…" at bounding box center [709, 198] width 701 height 95
click at [429, 215] on button "New Session" at bounding box center [437, 219] width 103 height 24
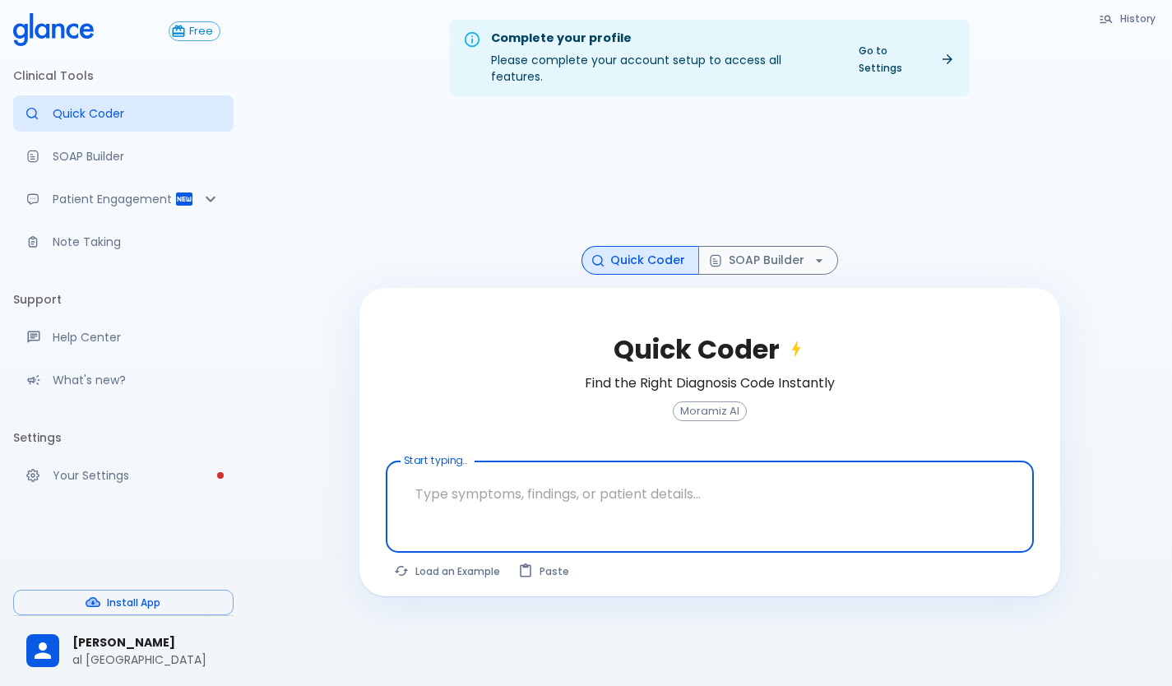
click at [460, 520] on div at bounding box center [712, 535] width 642 height 30
